Goal: Task Accomplishment & Management: Complete application form

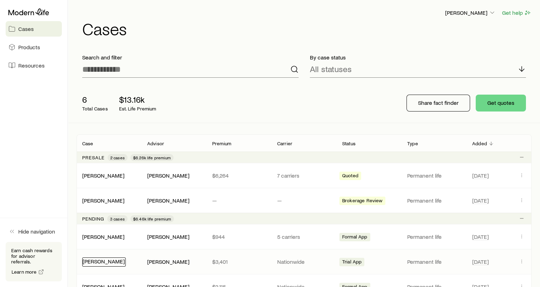
click at [102, 261] on link "[PERSON_NAME]" at bounding box center [104, 261] width 42 height 7
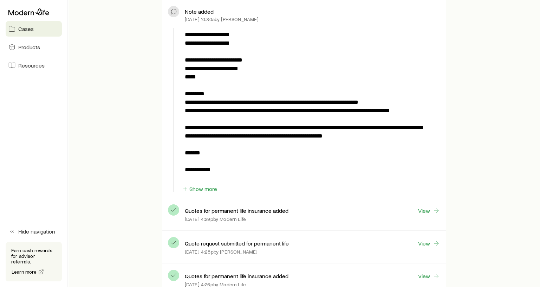
scroll to position [735, 0]
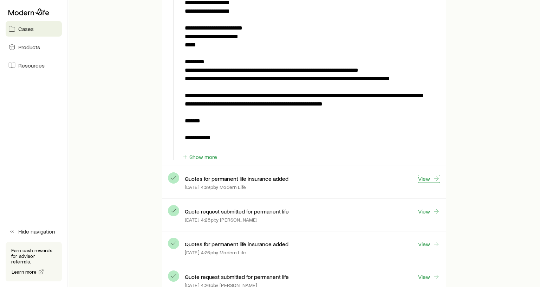
click at [425, 176] on link "View" at bounding box center [429, 179] width 22 height 8
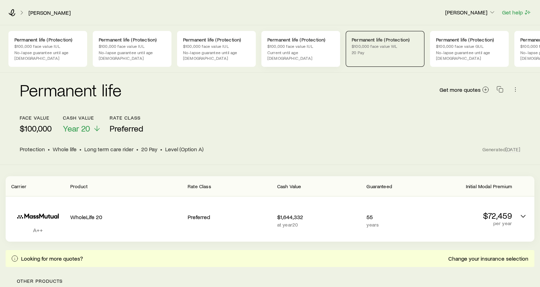
click at [289, 47] on p "$100,000 face value IUL" at bounding box center [301, 46] width 67 height 6
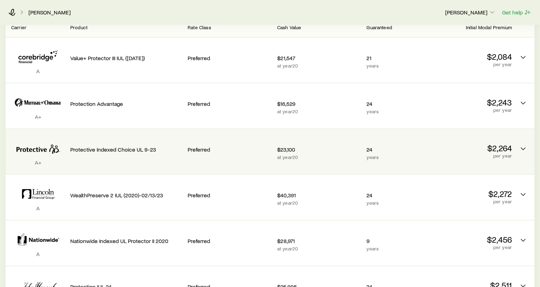
scroll to position [192, 0]
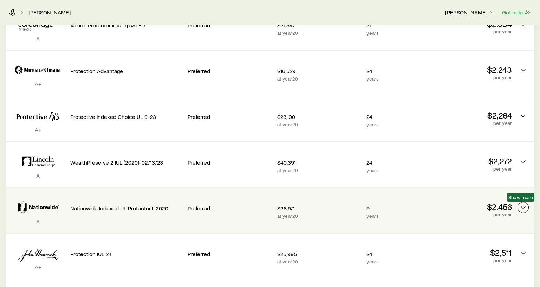
click at [521, 204] on icon "Permanent quotes" at bounding box center [523, 207] width 8 height 8
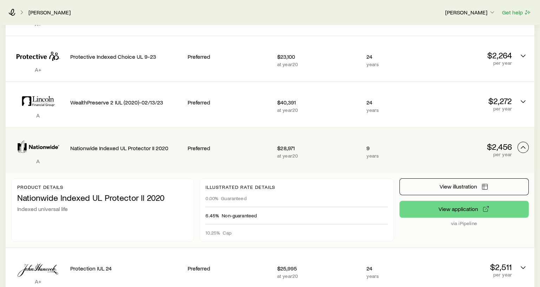
scroll to position [256, 0]
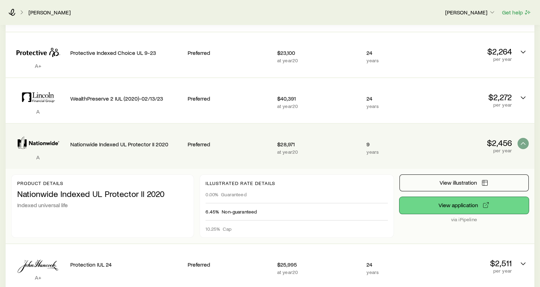
click at [462, 205] on button "View application" at bounding box center [464, 205] width 129 height 17
